Goal: Task Accomplishment & Management: Manage account settings

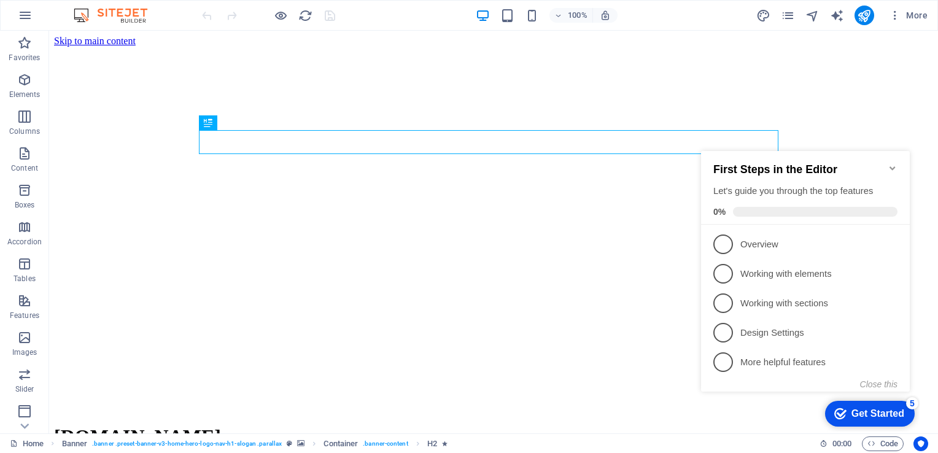
click at [894, 163] on icon "Minimize checklist" at bounding box center [892, 168] width 10 height 10
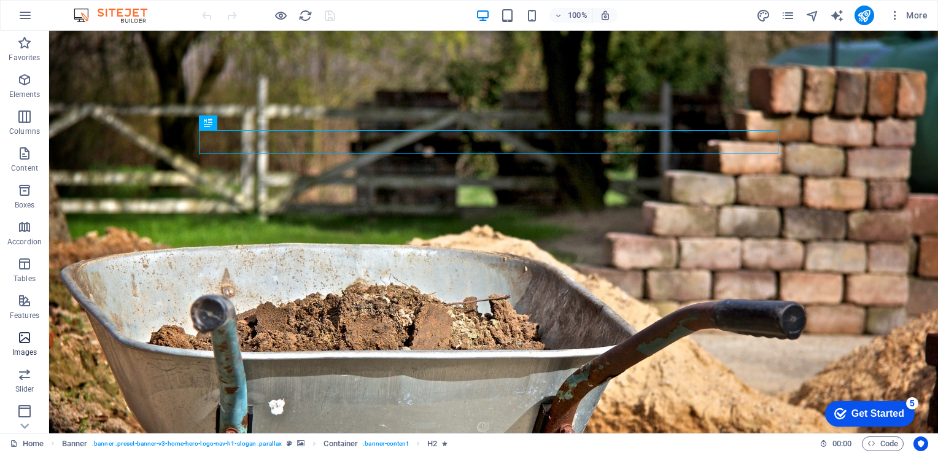
click at [17, 343] on icon "button" at bounding box center [24, 337] width 15 height 15
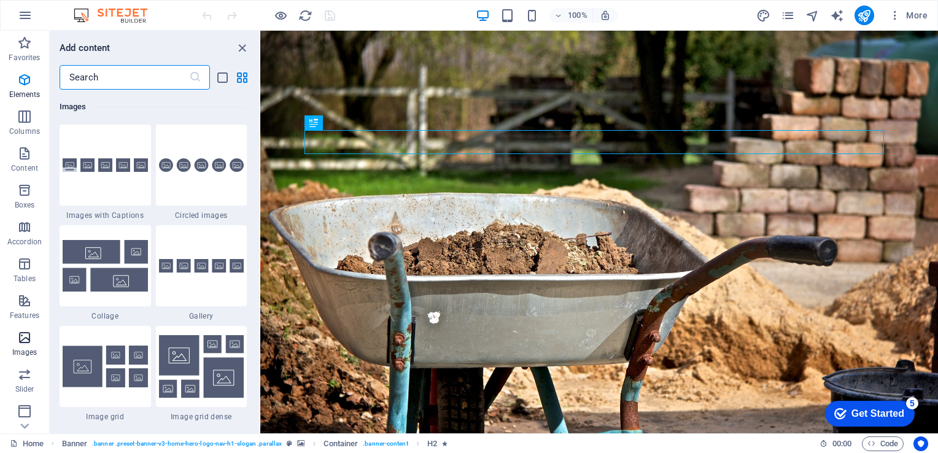
scroll to position [6223, 0]
click at [241, 48] on icon "close panel" at bounding box center [242, 48] width 14 height 14
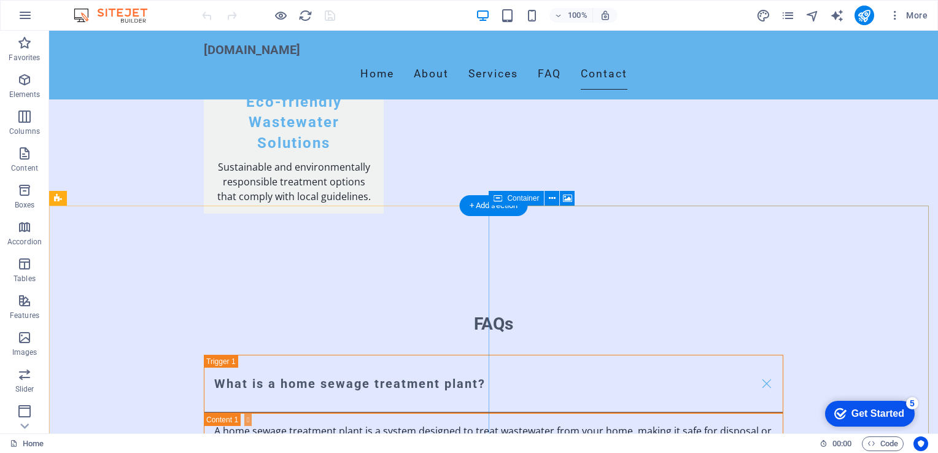
scroll to position [1894, 0]
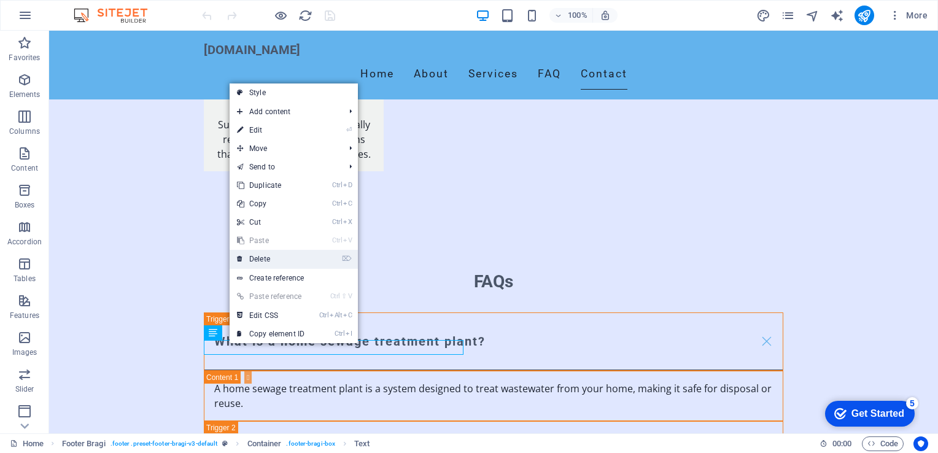
click at [265, 258] on link "⌦ Delete" at bounding box center [271, 259] width 82 height 18
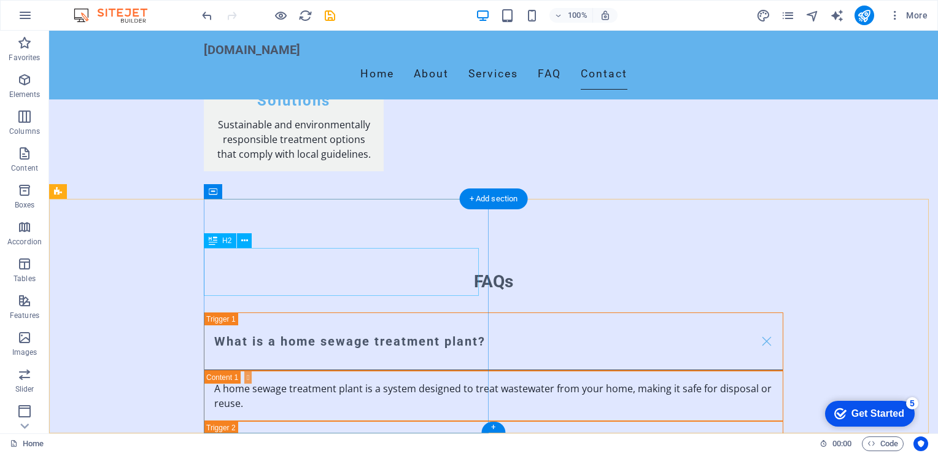
scroll to position [1879, 0]
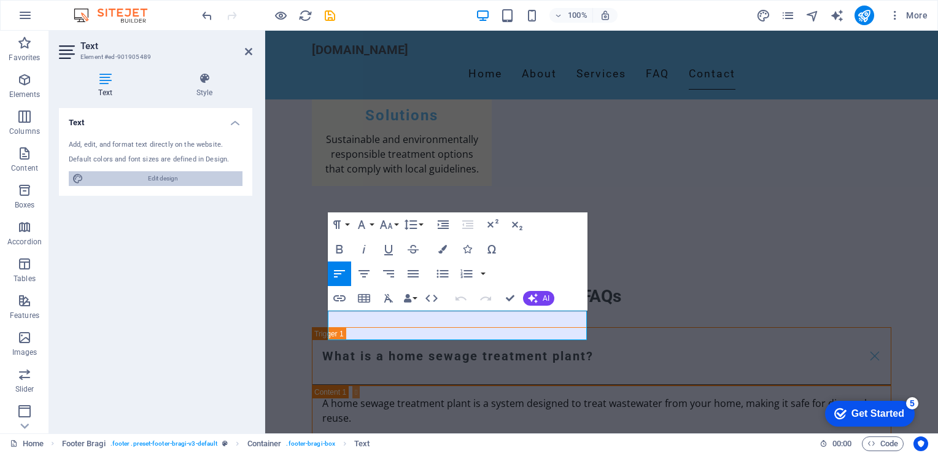
click at [168, 175] on span "Edit design" at bounding box center [163, 178] width 152 height 15
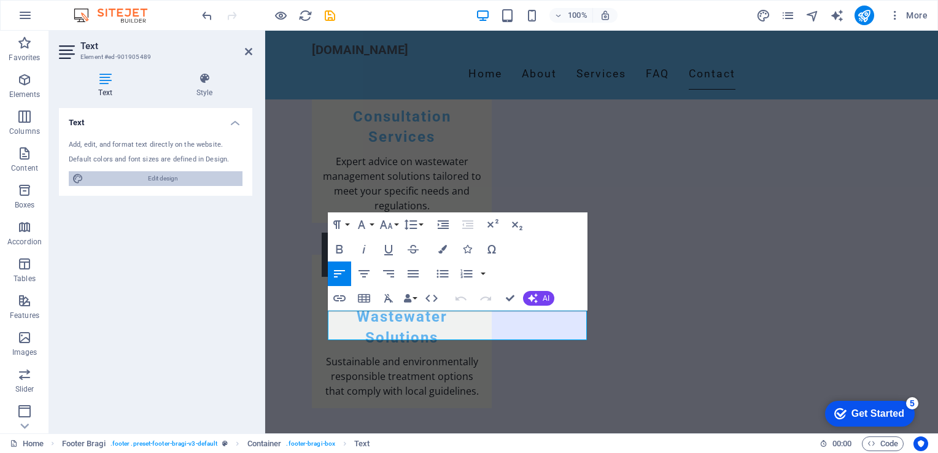
select select "px"
select select "200"
select select "px"
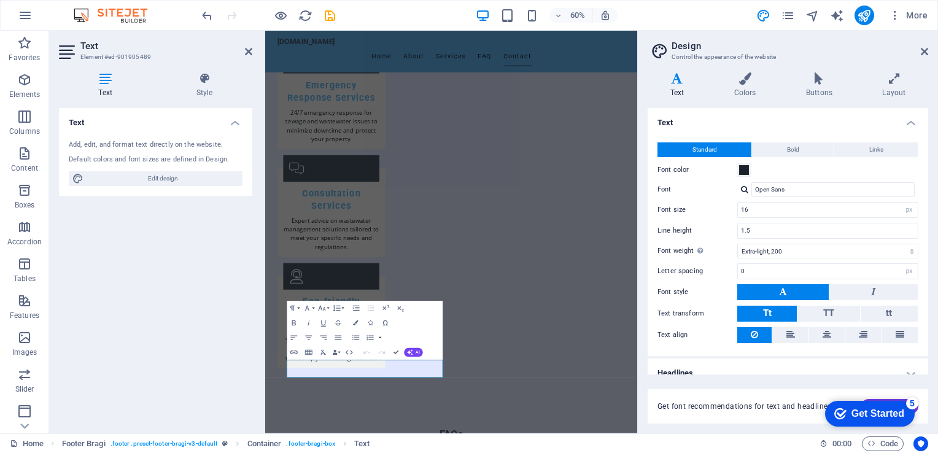
scroll to position [0, 0]
click at [264, 269] on div at bounding box center [263, 232] width 2 height 403
click at [926, 53] on icon at bounding box center [924, 52] width 7 height 10
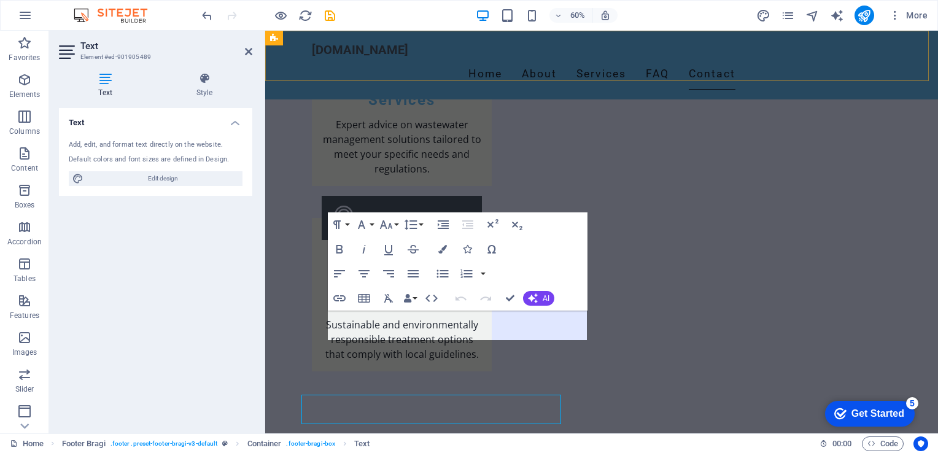
scroll to position [1879, 0]
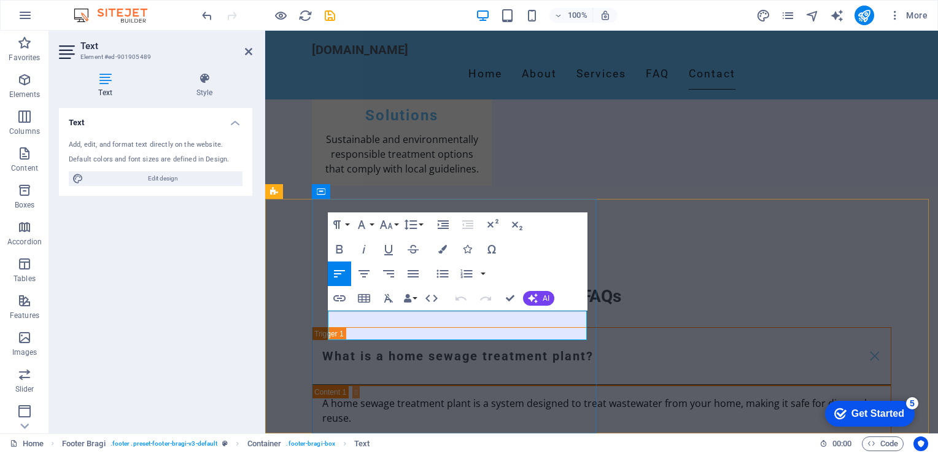
click at [481, 452] on div "[DOMAIN_NAME] Home About Services FAQ Contact Welcome to MCM Wastewater Your Pa…" at bounding box center [601, 28] width 673 height 3754
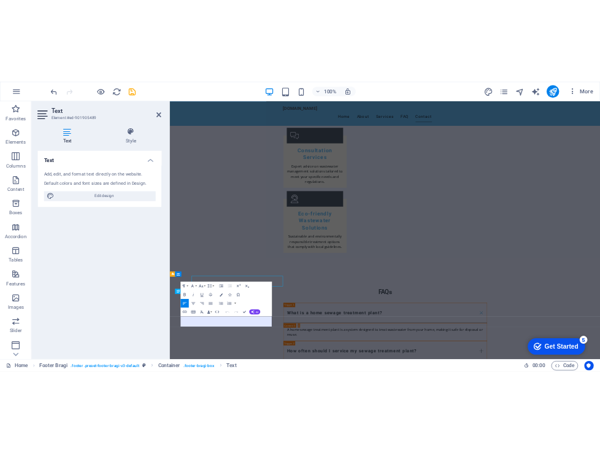
scroll to position [1664, 0]
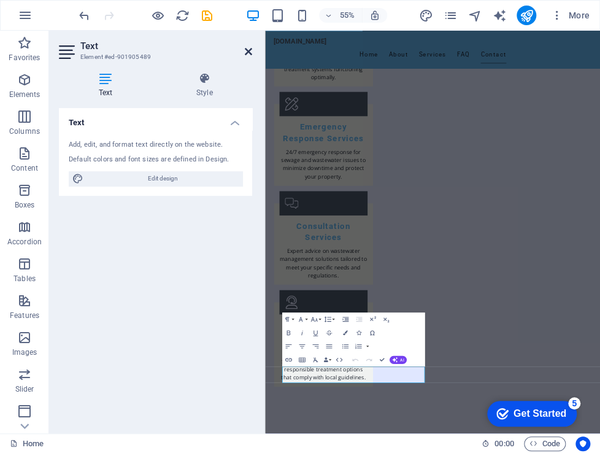
click at [248, 49] on icon at bounding box center [248, 52] width 7 height 10
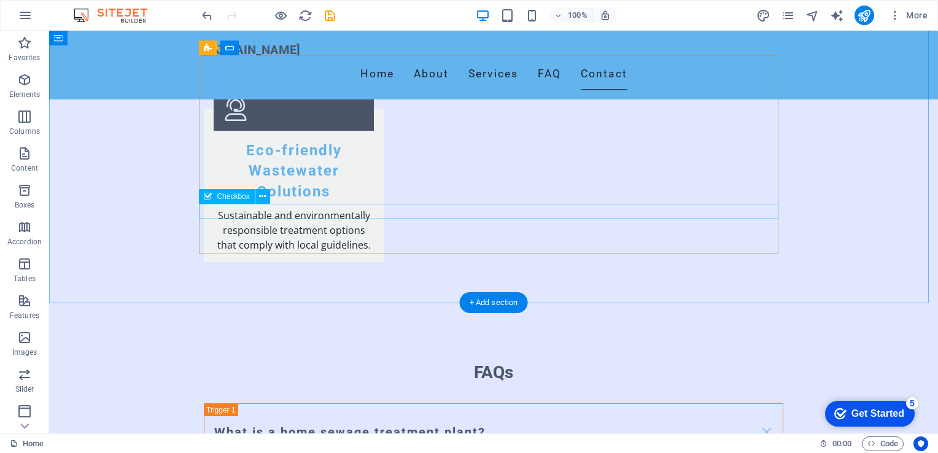
scroll to position [1879, 0]
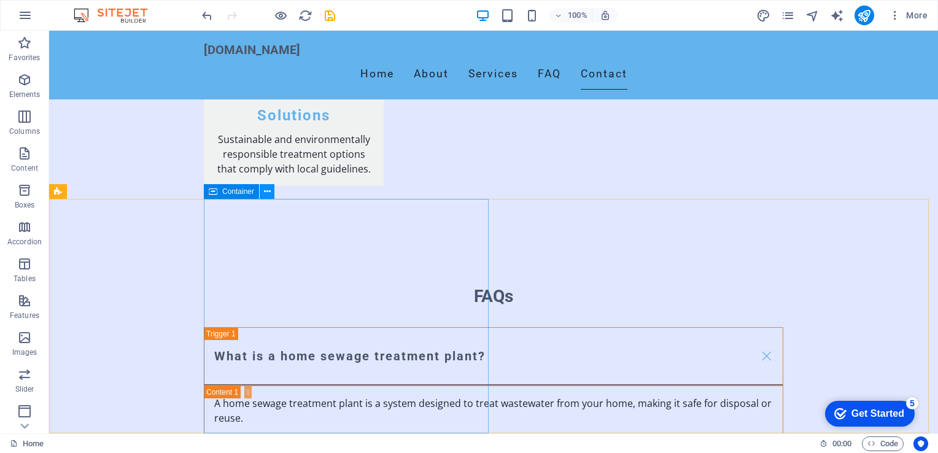
click at [268, 191] on icon at bounding box center [267, 191] width 7 height 13
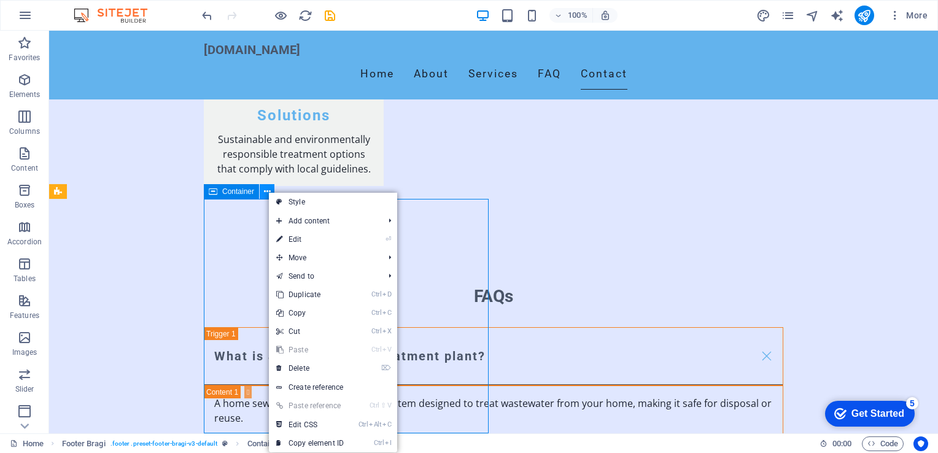
click at [268, 191] on icon at bounding box center [267, 191] width 7 height 13
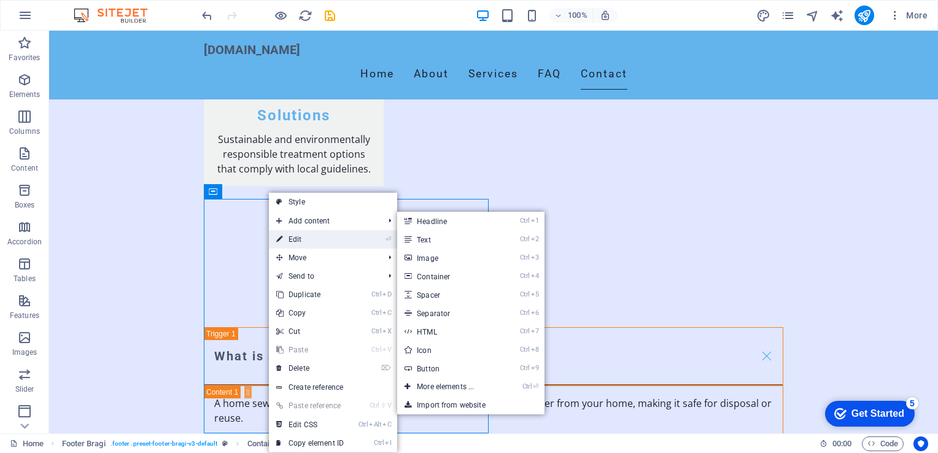
drag, startPoint x: 288, startPoint y: 220, endPoint x: 294, endPoint y: 233, distance: 13.5
click at [294, 233] on ul "Style Add content Ctrl 1 Headline Ctrl 2 Text Ctrl 3 Image Ctrl 4 Container Ctr…" at bounding box center [333, 323] width 128 height 260
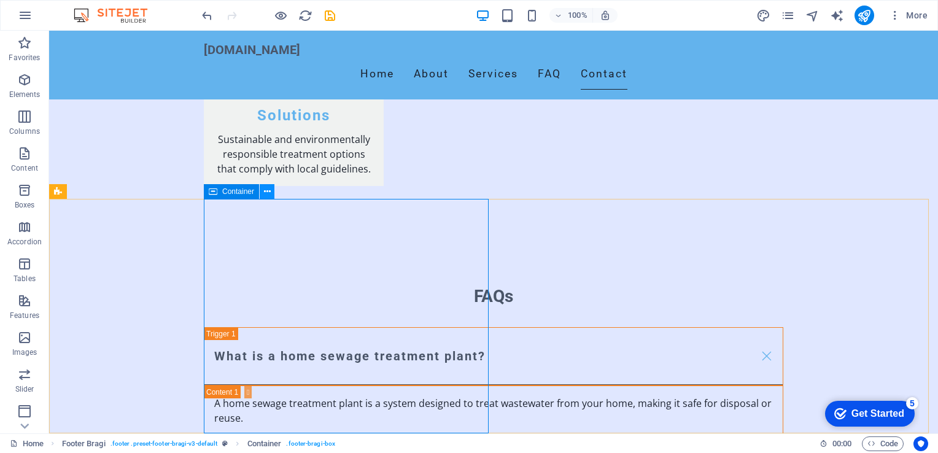
click at [268, 191] on icon at bounding box center [267, 191] width 7 height 13
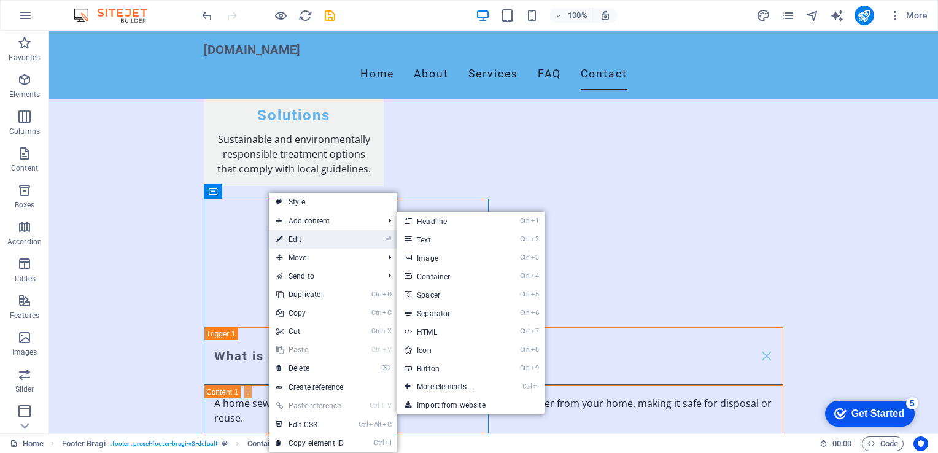
click at [292, 236] on link "⏎ Edit" at bounding box center [310, 239] width 82 height 18
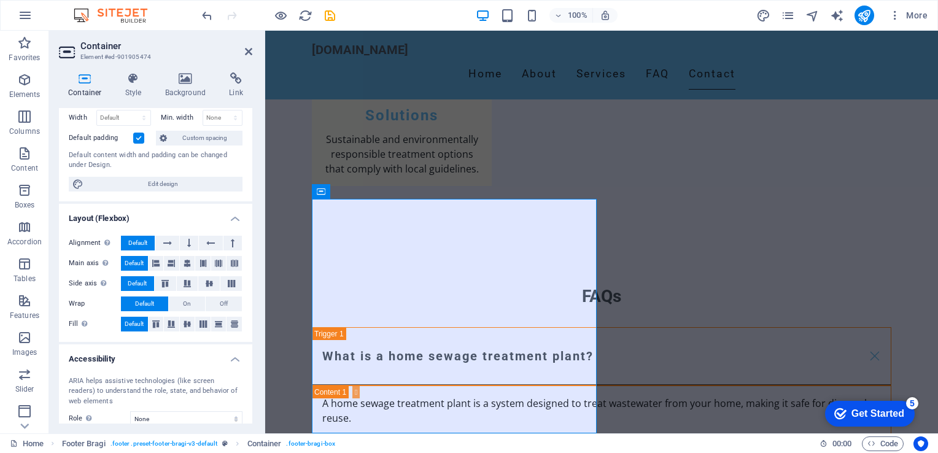
scroll to position [0, 0]
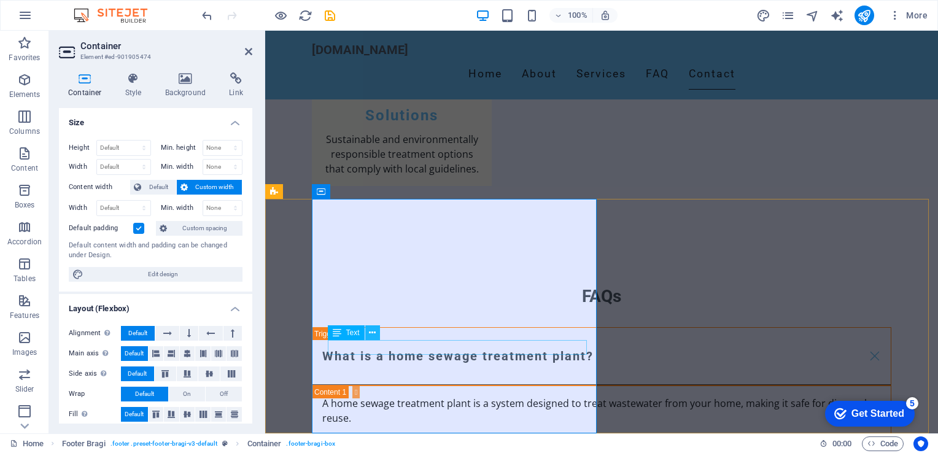
click at [376, 338] on button at bounding box center [372, 332] width 15 height 15
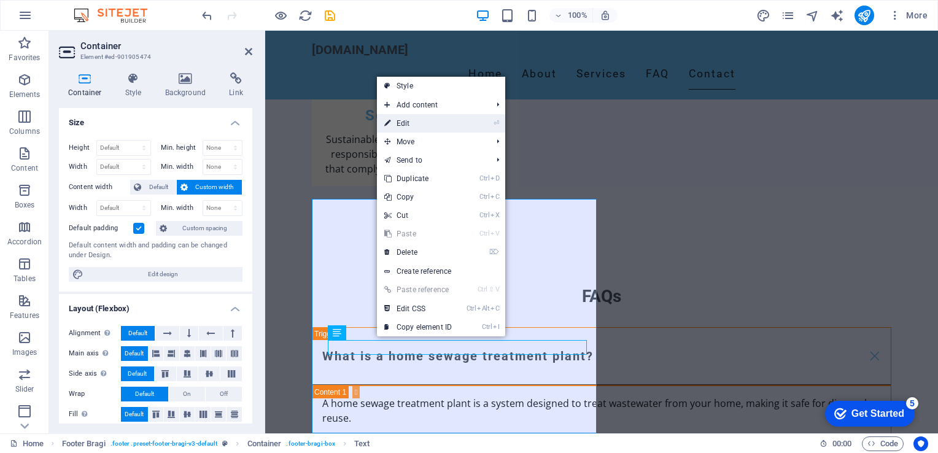
click at [413, 124] on link "⏎ Edit" at bounding box center [418, 123] width 82 height 18
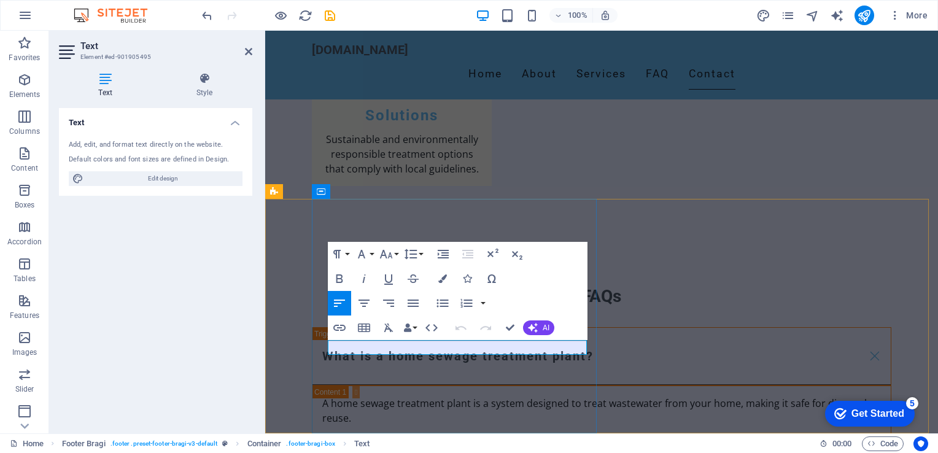
click at [377, 192] on icon at bounding box center [375, 191] width 7 height 13
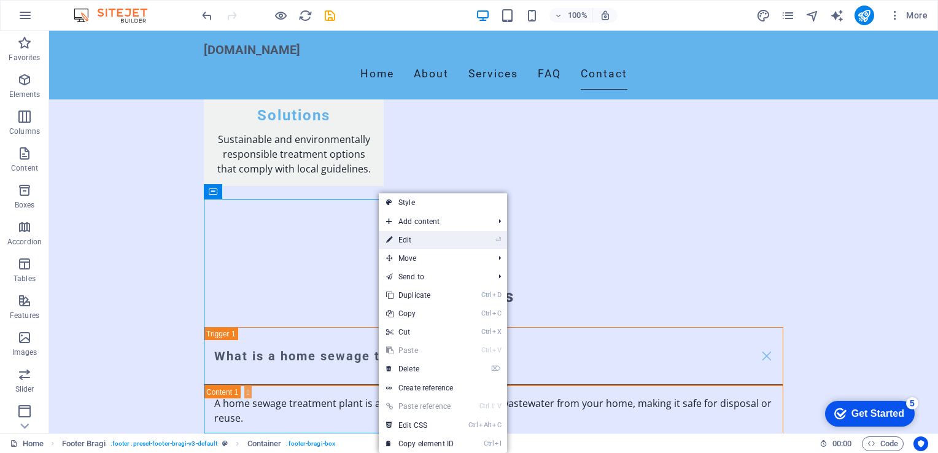
click at [400, 239] on link "⏎ Edit" at bounding box center [420, 240] width 82 height 18
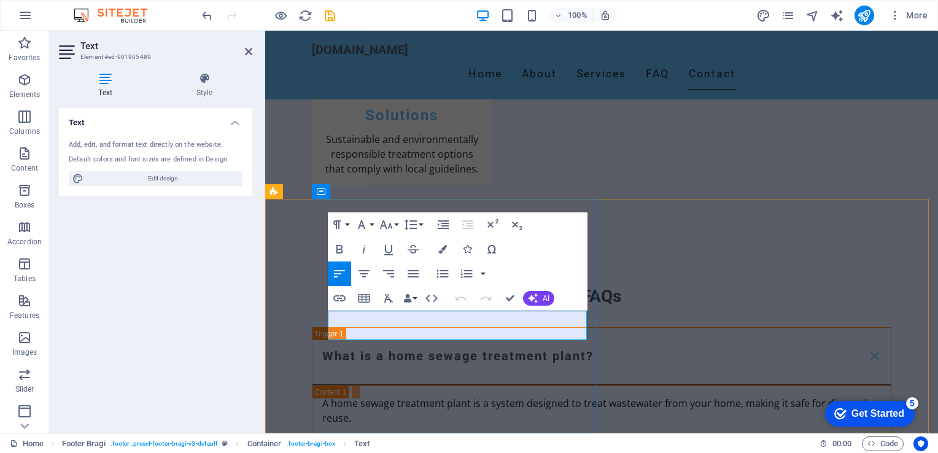
click at [247, 50] on icon at bounding box center [248, 52] width 7 height 10
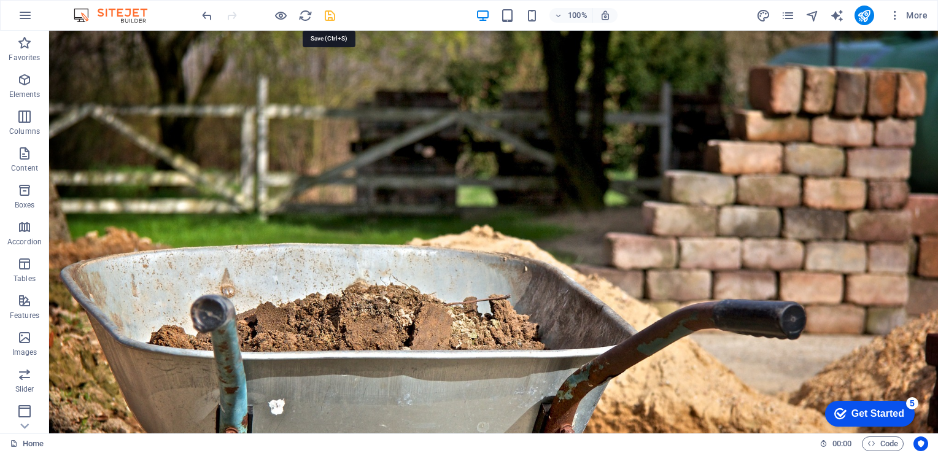
click at [329, 14] on icon "save" at bounding box center [330, 16] width 14 height 14
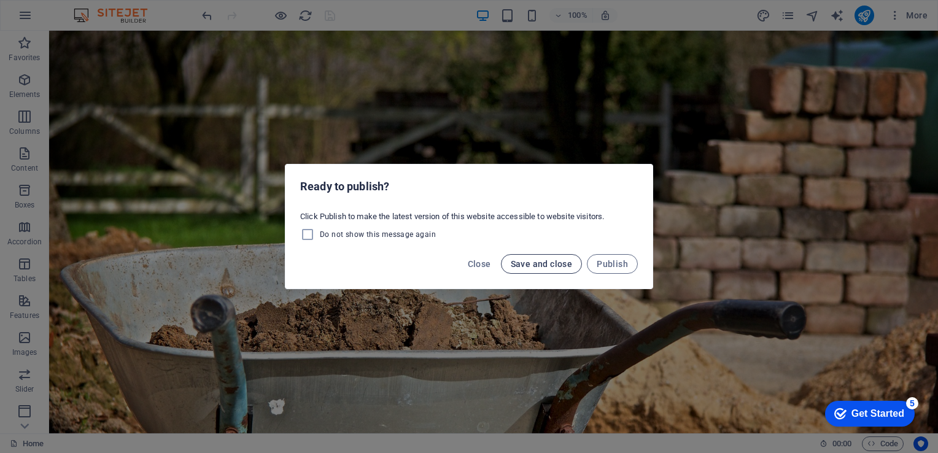
click at [531, 265] on span "Save and close" at bounding box center [542, 264] width 62 height 10
